Goal: Task Accomplishment & Management: Manage account settings

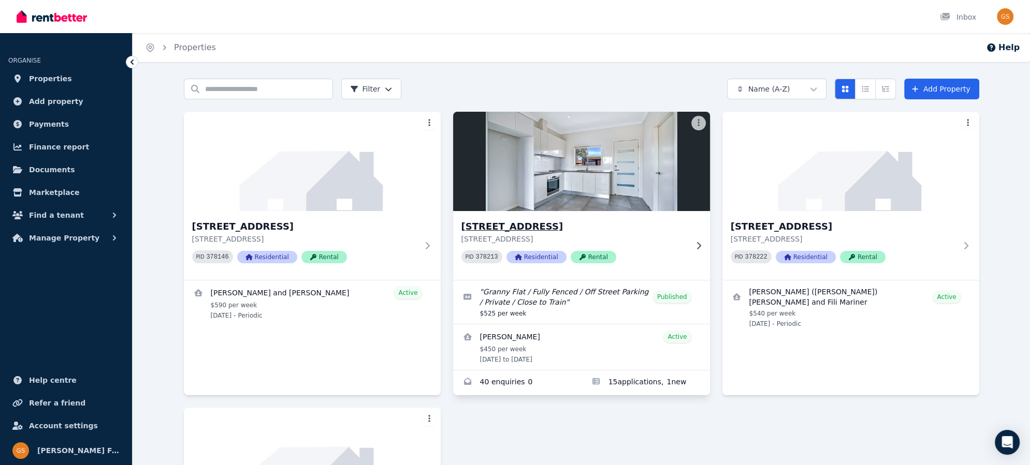
click at [469, 227] on h3 "[STREET_ADDRESS]" at bounding box center [574, 227] width 226 height 14
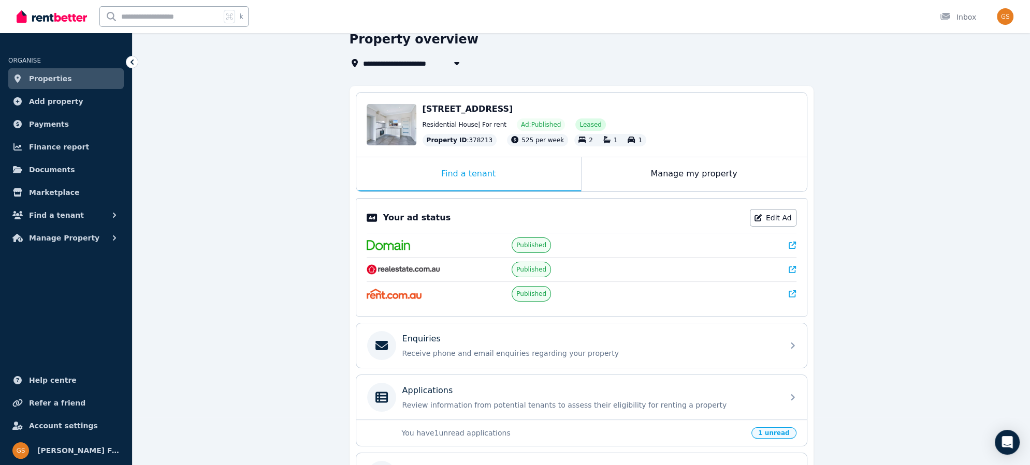
scroll to position [65, 0]
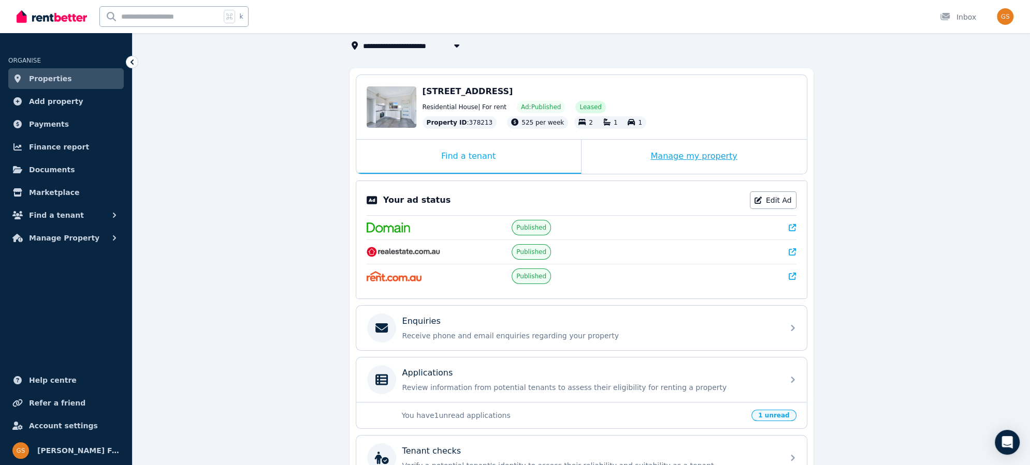
click at [663, 156] on div "Manage my property" at bounding box center [693, 157] width 225 height 34
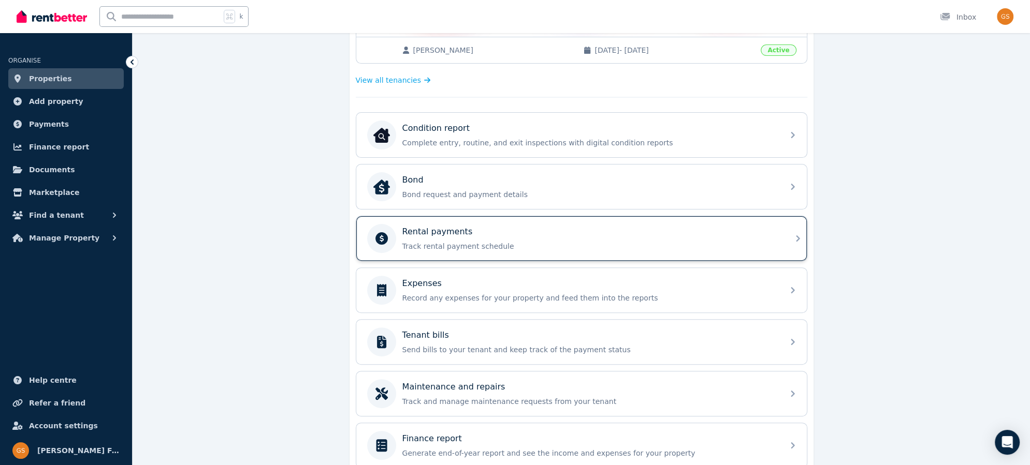
scroll to position [275, 0]
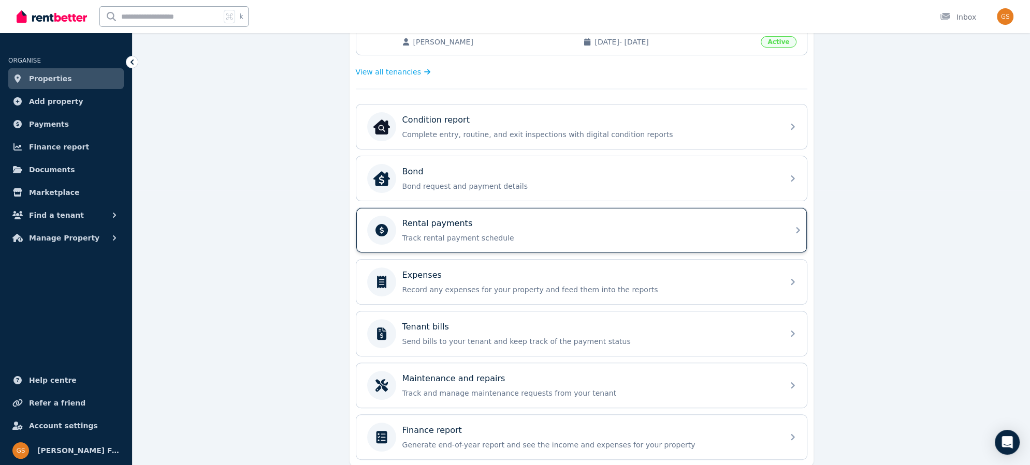
click at [792, 230] on icon at bounding box center [798, 230] width 12 height 12
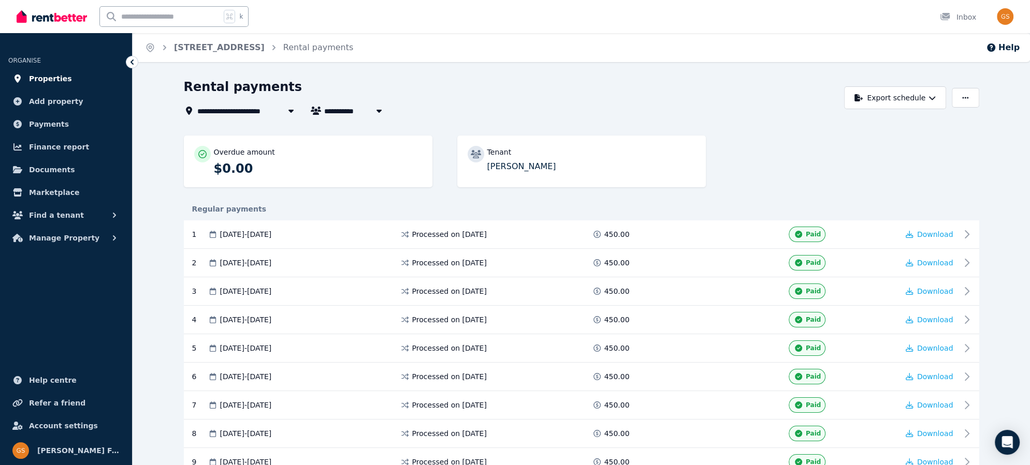
click at [33, 78] on span "Properties" at bounding box center [50, 78] width 43 height 12
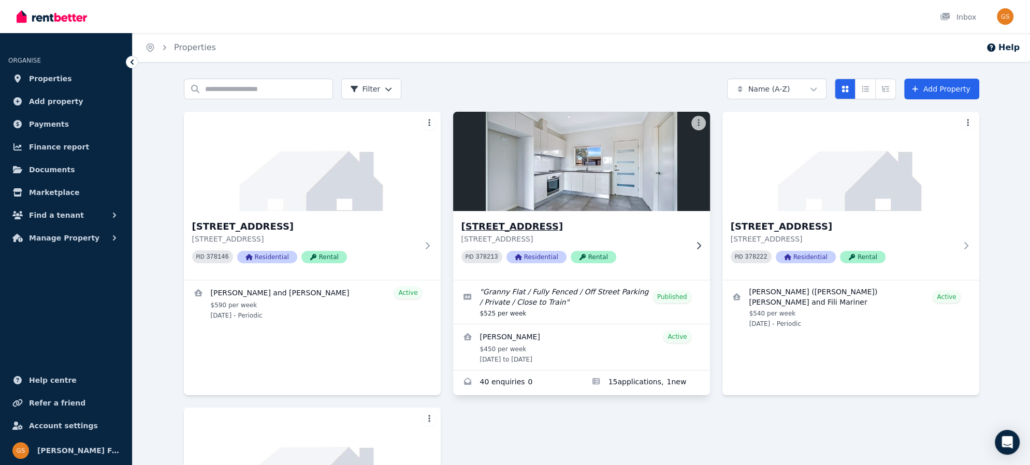
click at [522, 230] on h3 "15A Crown St, Riverstone" at bounding box center [574, 227] width 226 height 14
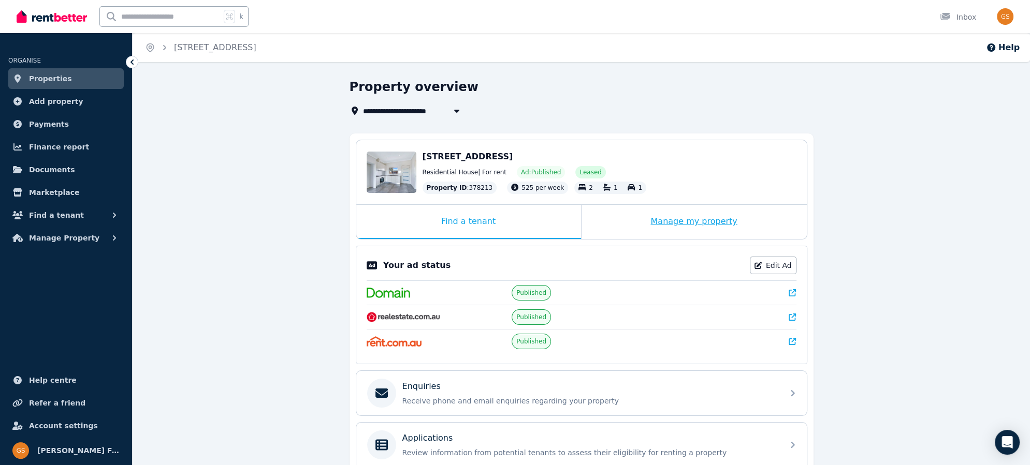
click at [678, 225] on div "Manage my property" at bounding box center [693, 222] width 225 height 34
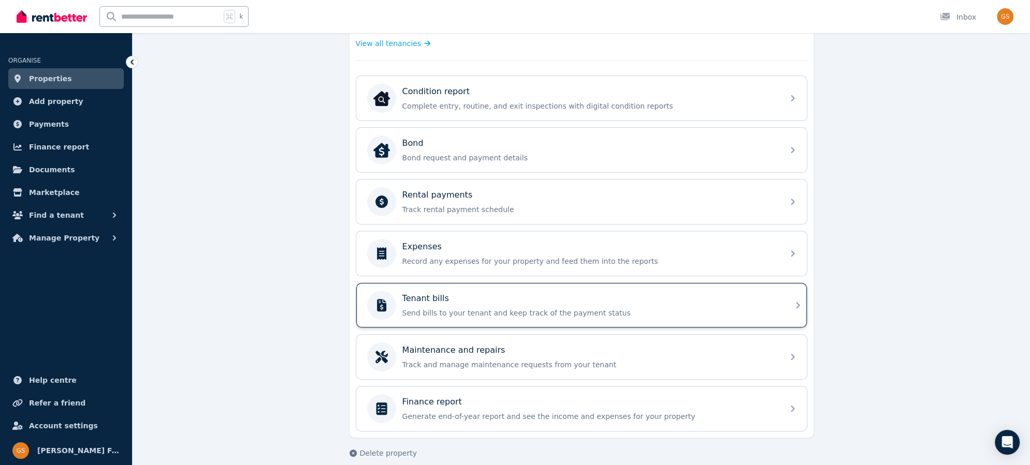
scroll to position [308, 0]
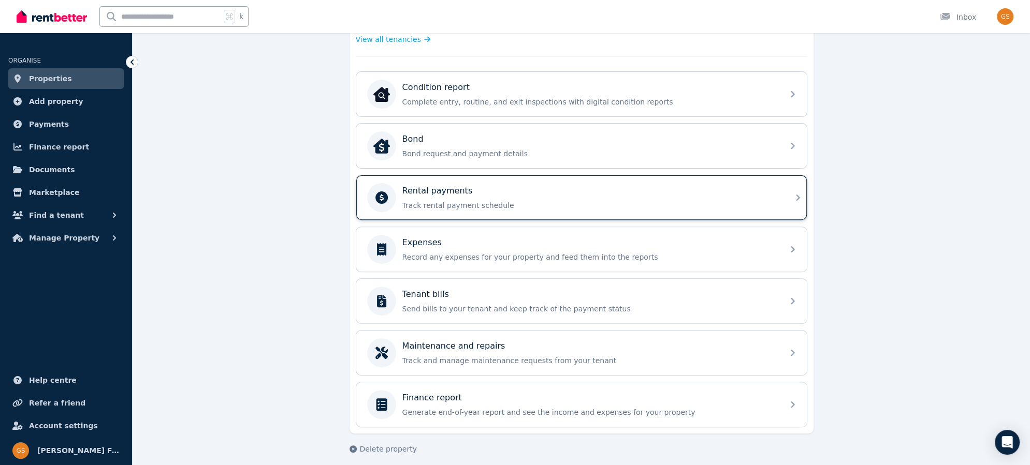
click at [796, 196] on icon at bounding box center [798, 198] width 4 height 6
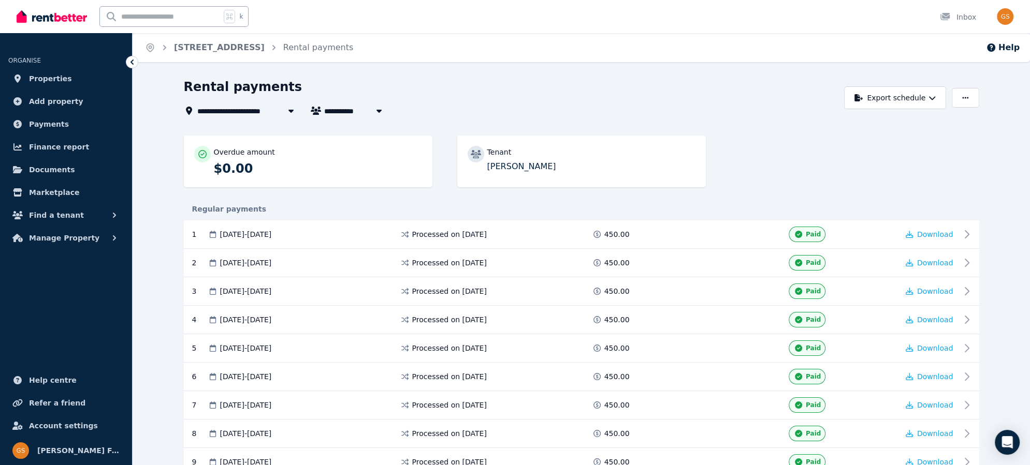
click at [375, 111] on icon "button" at bounding box center [379, 111] width 10 height 8
click at [363, 126] on span "Alvin Banaag and Edwin Bico" at bounding box center [382, 130] width 105 height 10
type input "**********"
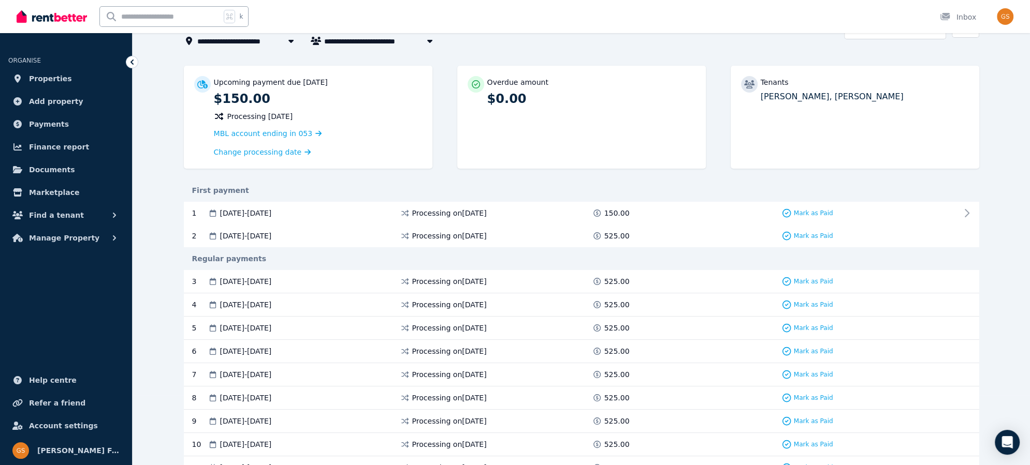
scroll to position [71, 0]
drag, startPoint x: 477, startPoint y: 122, endPoint x: 487, endPoint y: 117, distance: 10.7
click at [477, 122] on div "Overdue amount $0.00" at bounding box center [581, 116] width 248 height 103
